Goal: Find specific page/section: Find specific page/section

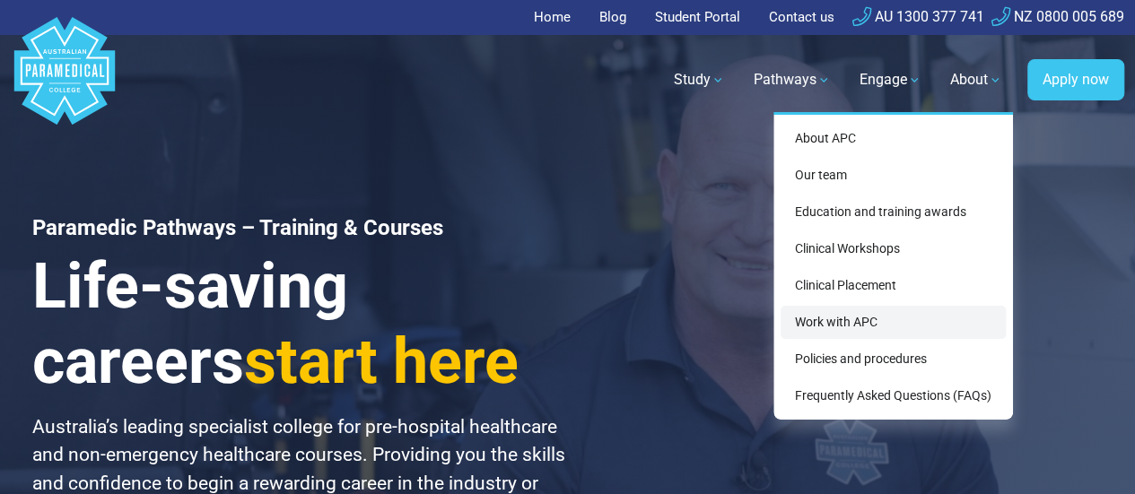
click at [828, 317] on link "Work with APC" at bounding box center [893, 322] width 225 height 33
